Goal: Navigation & Orientation: Go to known website

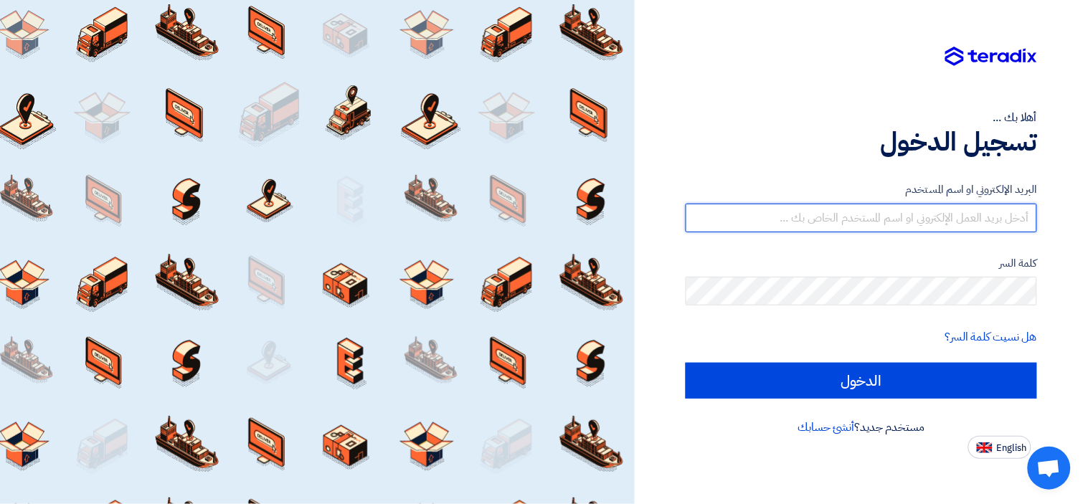
click at [981, 218] on input "text" at bounding box center [862, 218] width 352 height 29
type input "[EMAIL_ADDRESS][DOMAIN_NAME]"
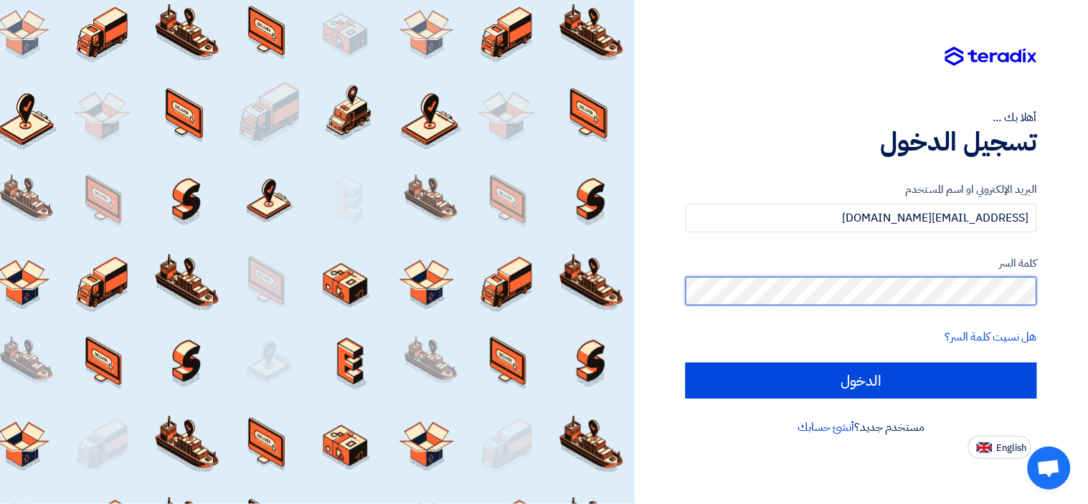
click at [686, 363] on input "الدخول" at bounding box center [862, 381] width 352 height 36
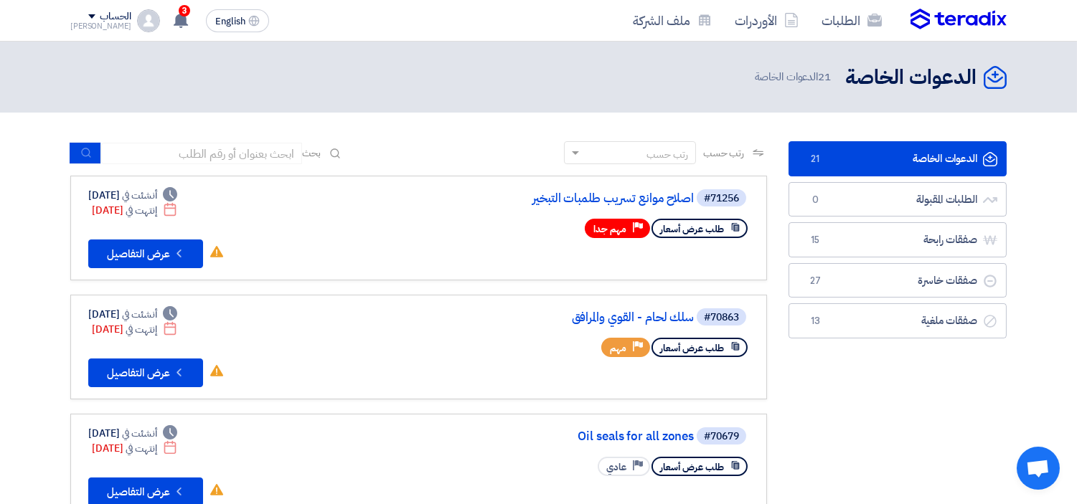
click at [100, 20] on div "الحساب" at bounding box center [115, 17] width 31 height 12
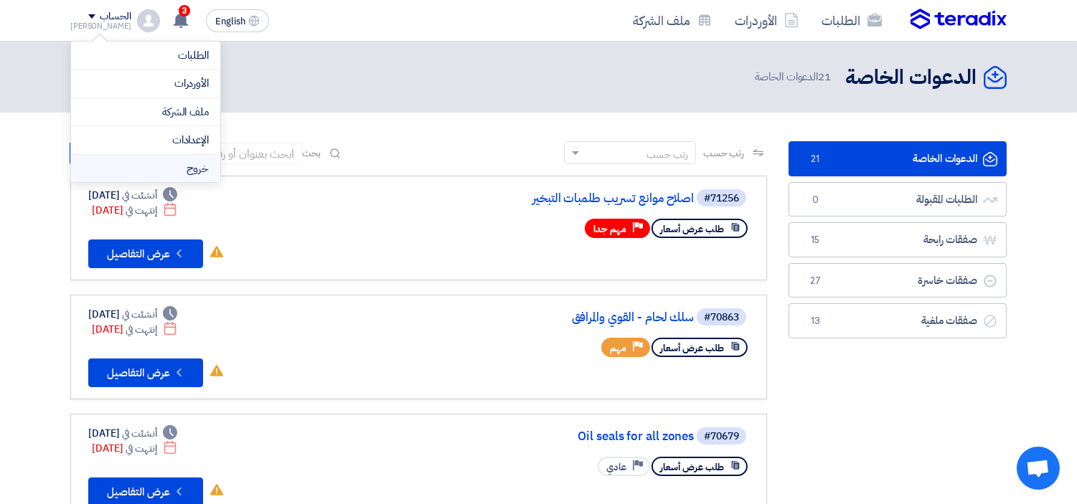
click at [141, 170] on li "خروج" at bounding box center [145, 169] width 149 height 28
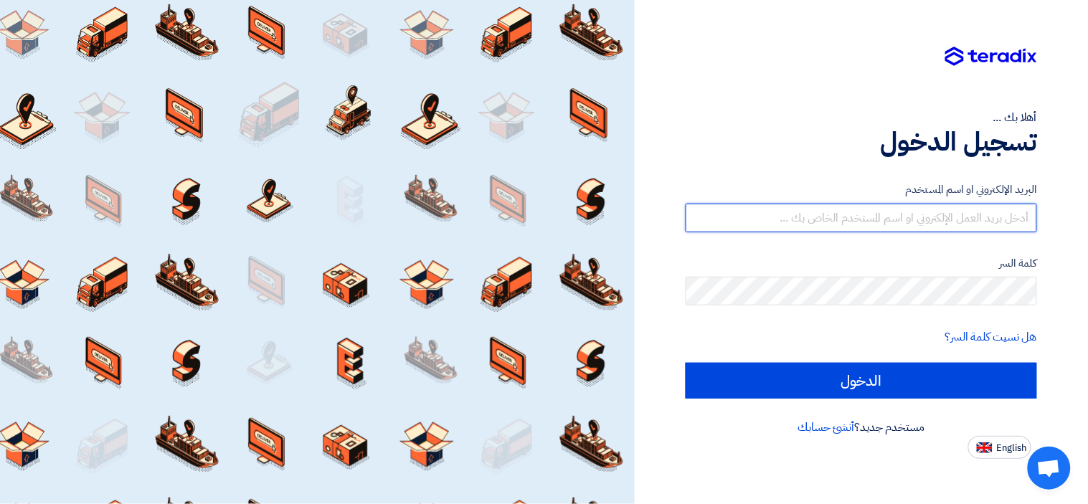
click at [923, 225] on input "text" at bounding box center [862, 218] width 352 height 29
type input "[EMAIL_ADDRESS][DOMAIN_NAME]"
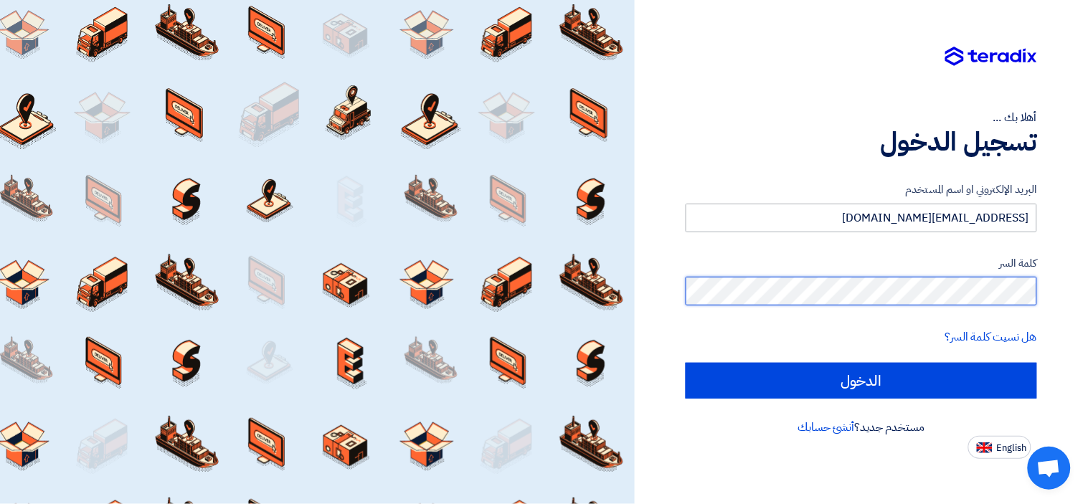
click at [686, 363] on input "الدخول" at bounding box center [862, 381] width 352 height 36
